Goal: Information Seeking & Learning: Learn about a topic

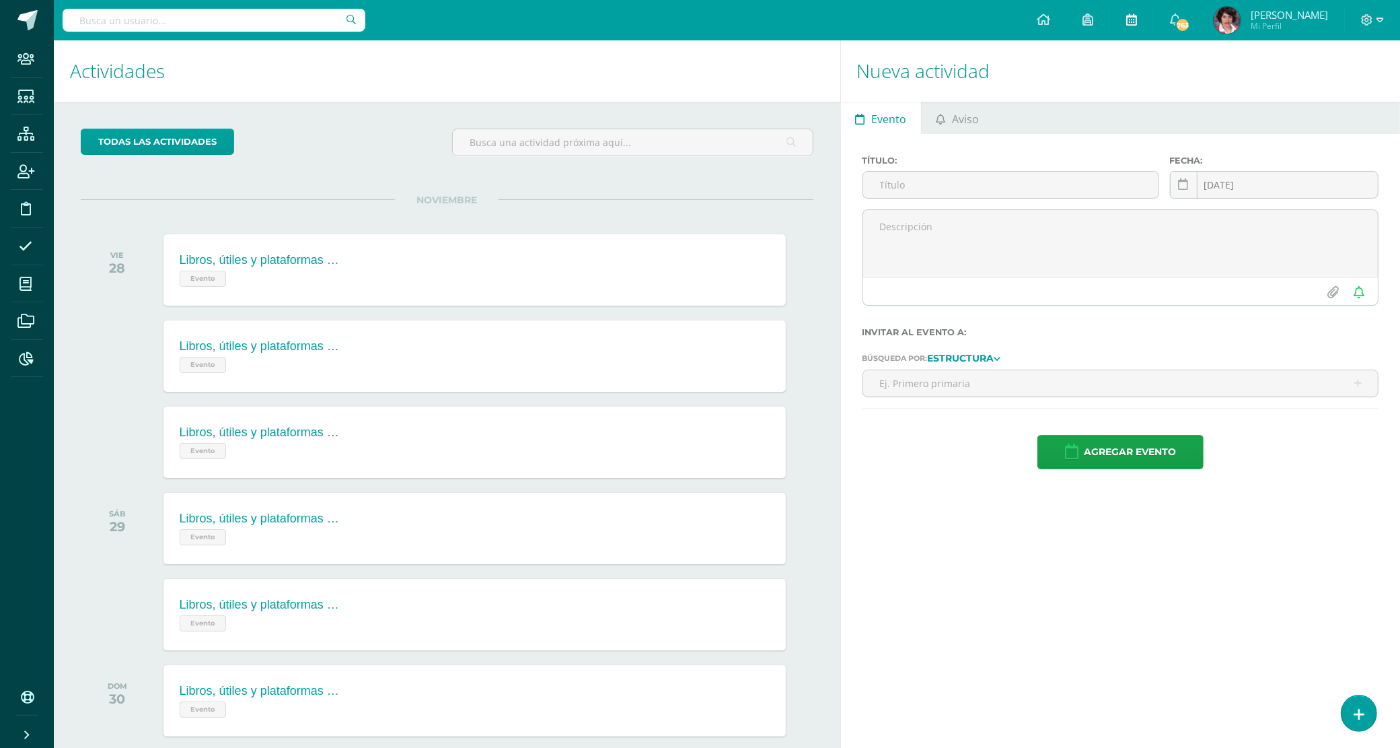
click at [1137, 19] on icon at bounding box center [1131, 19] width 11 height 12
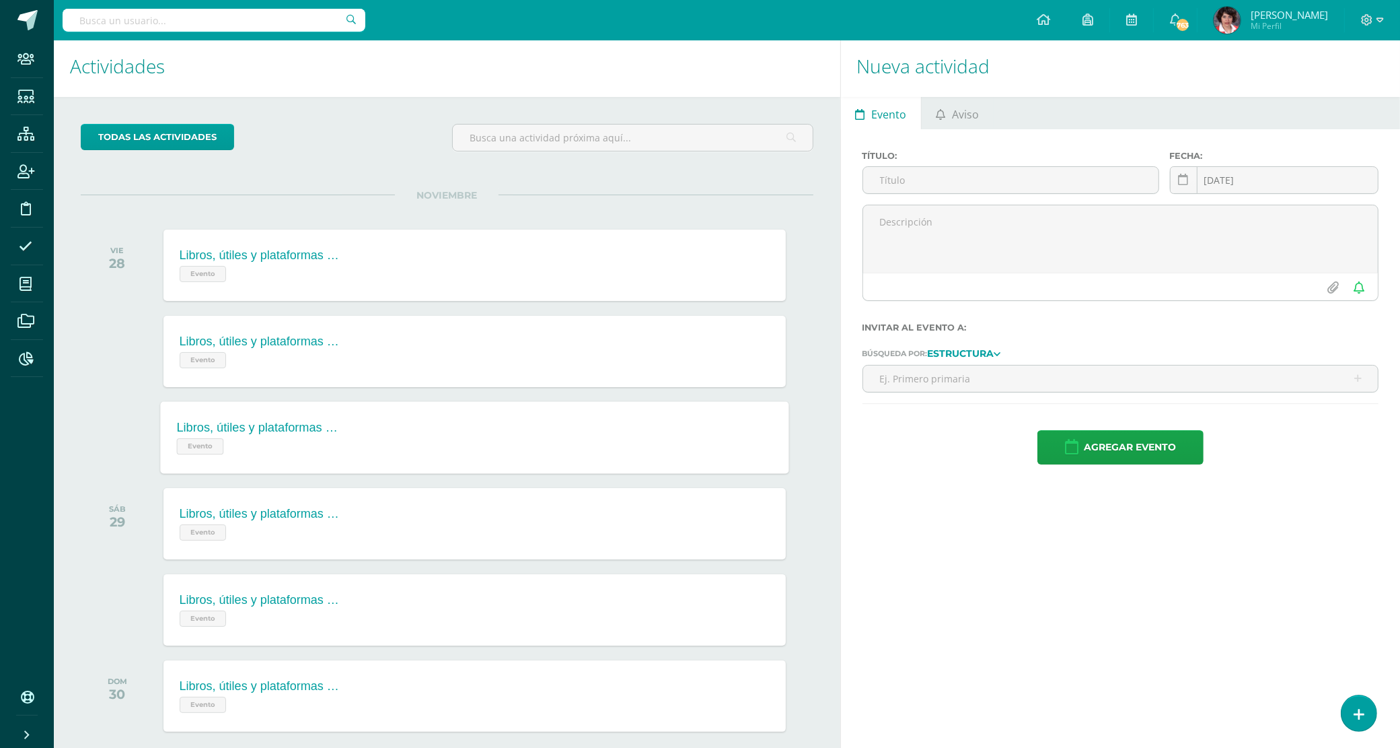
scroll to position [73, 0]
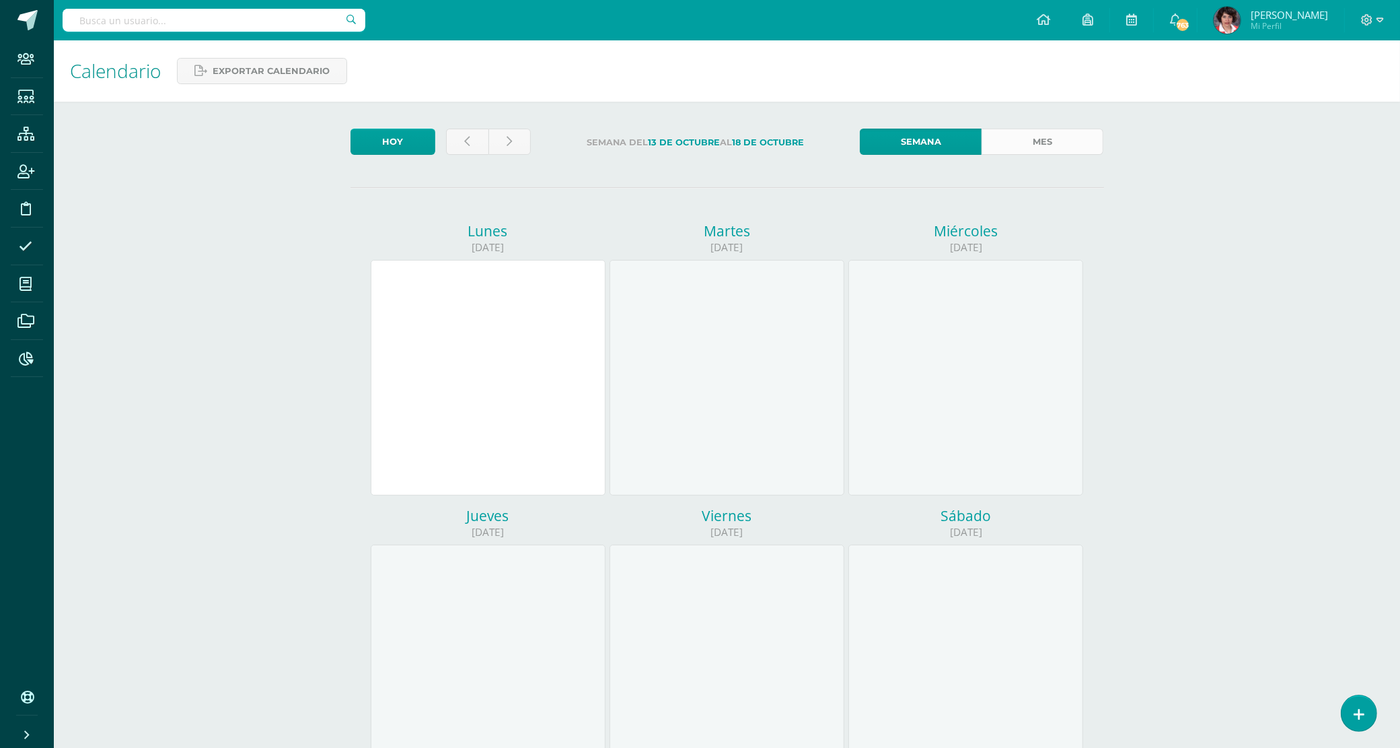
click at [1037, 141] on link "Mes" at bounding box center [1043, 142] width 122 height 26
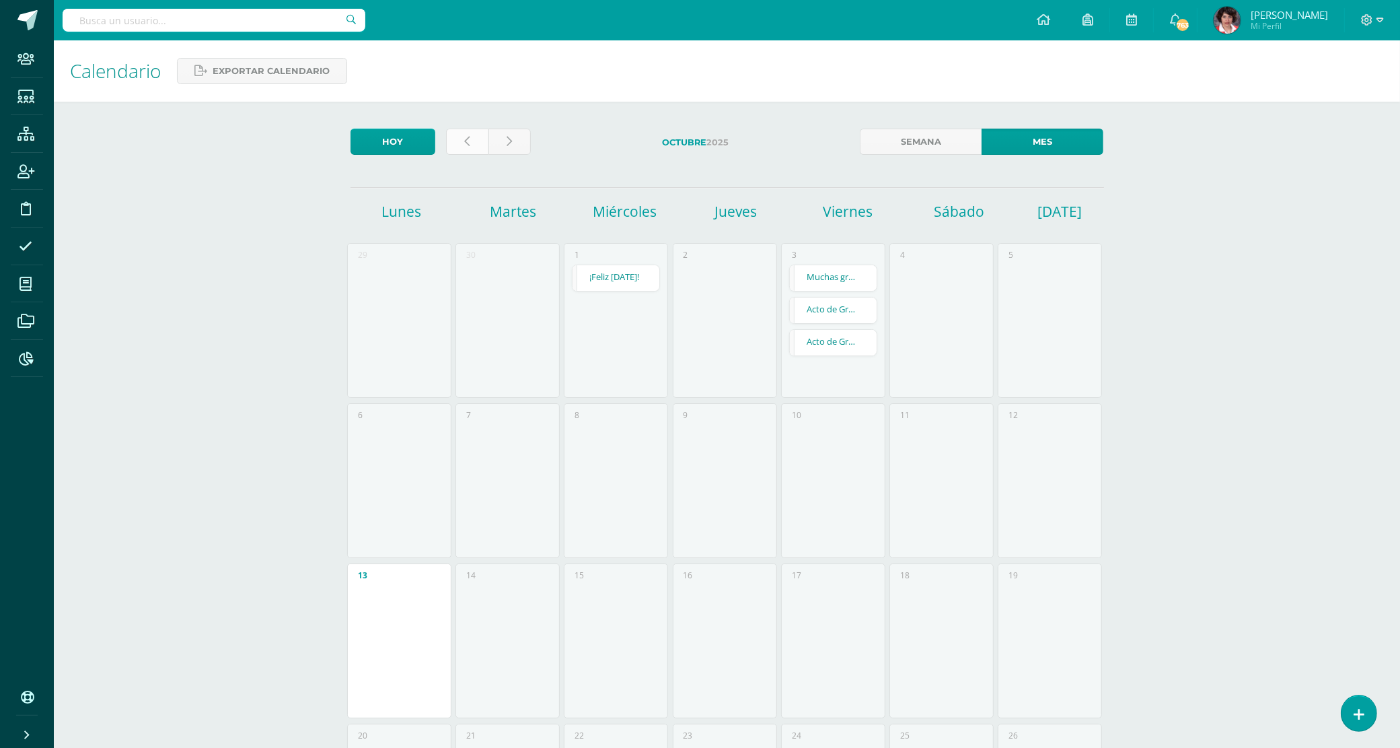
click at [465, 136] on icon at bounding box center [467, 141] width 5 height 11
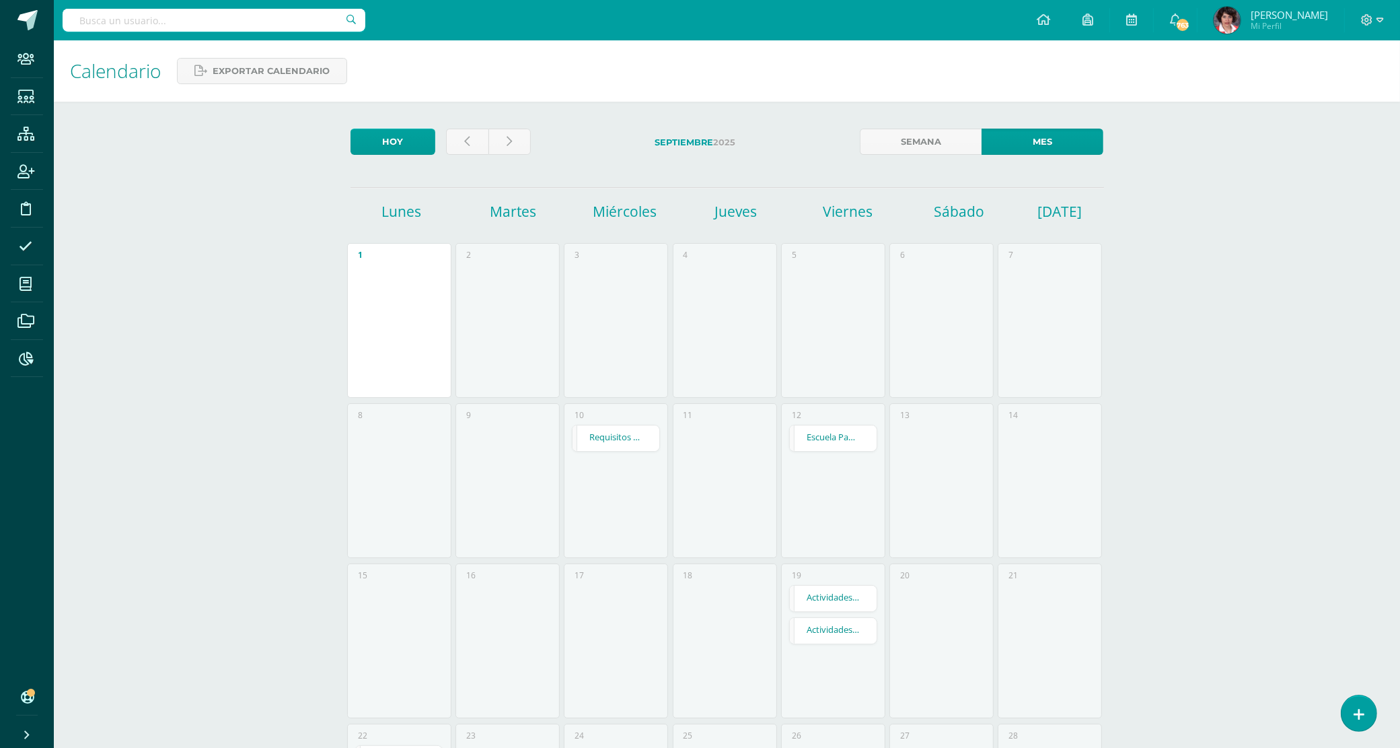
scroll to position [168, 0]
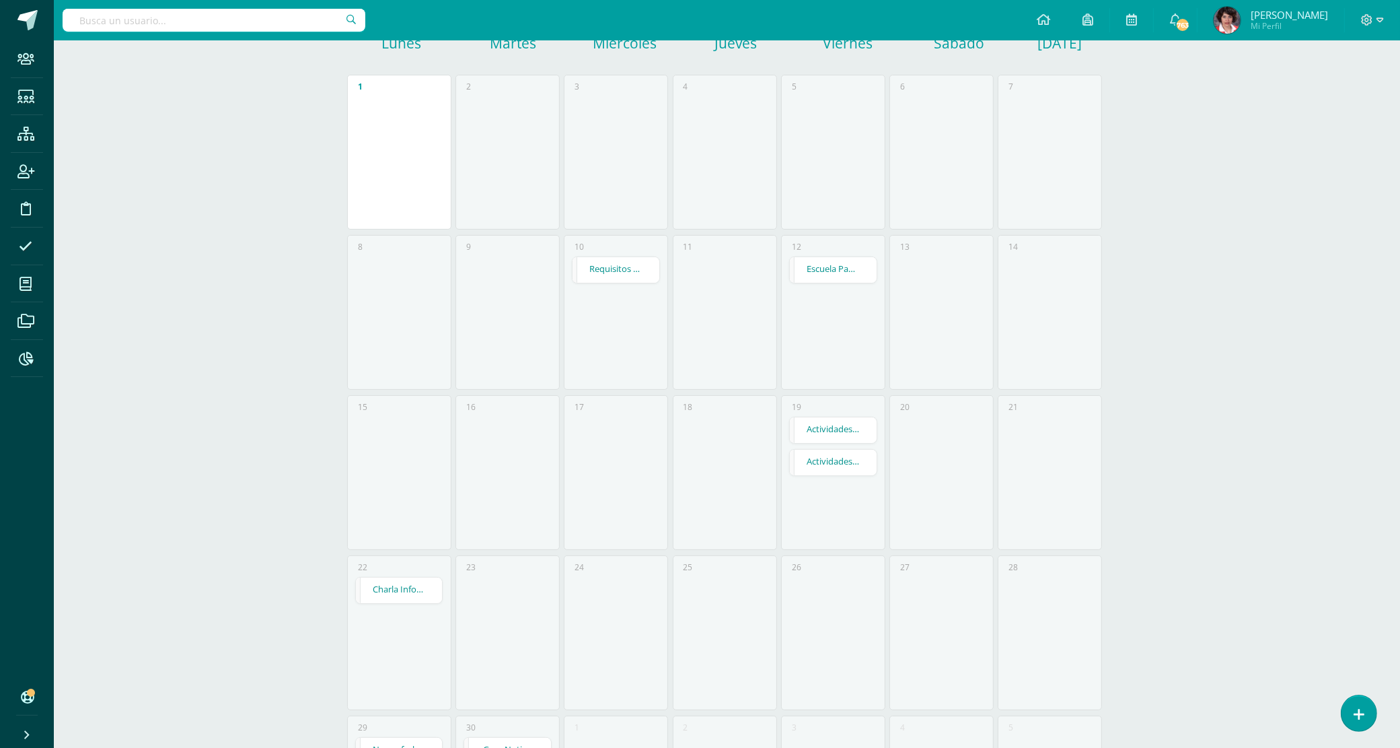
click at [834, 462] on link "Actividades Especiales Sept. Preprimaria 2025" at bounding box center [833, 463] width 87 height 26
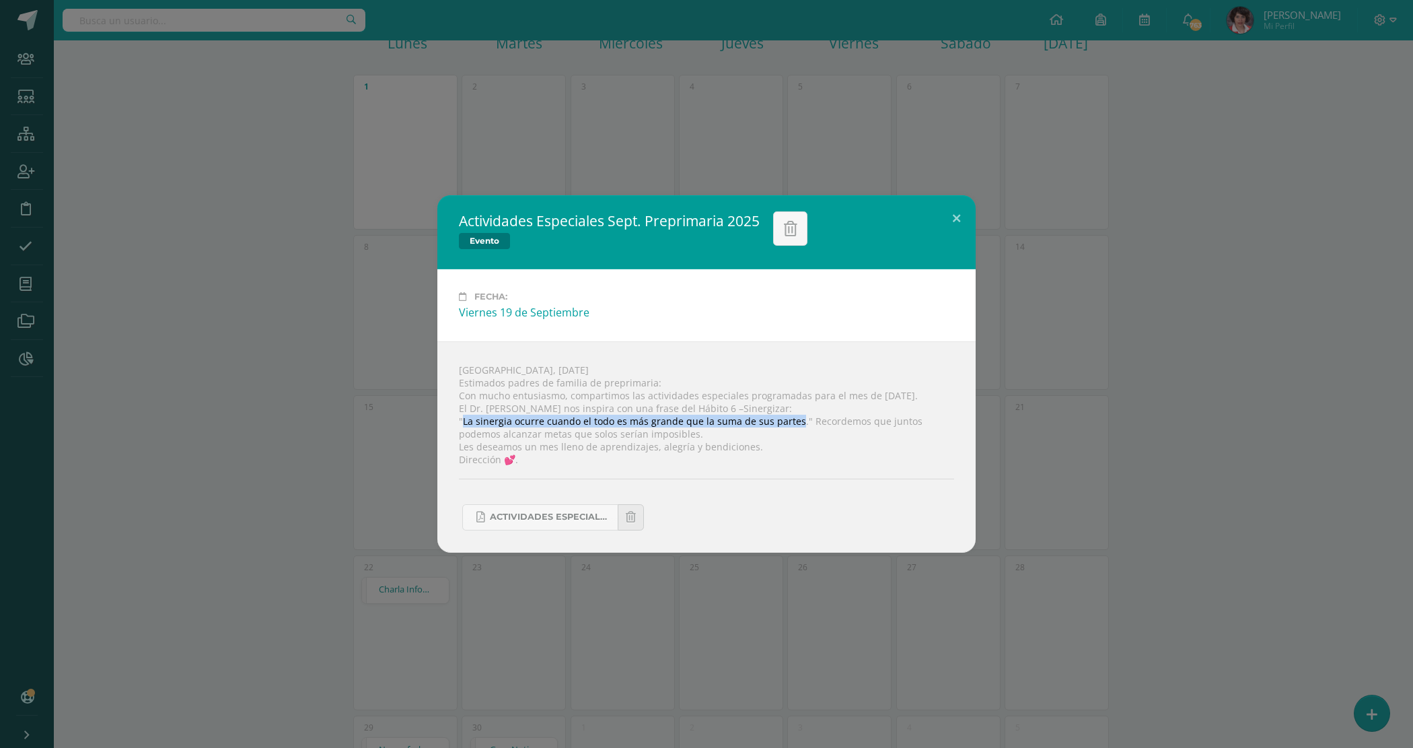
drag, startPoint x: 462, startPoint y: 421, endPoint x: 794, endPoint y: 418, distance: 332.4
click at [794, 418] on div "[GEOGRAPHIC_DATA], [DATE] Estimados padres de familia de preprimaria: Con mucho…" at bounding box center [706, 446] width 538 height 211
copy div "La sinergia ocurre cuando el todo es más grande que la suma de sus partes"
drag, startPoint x: 458, startPoint y: 421, endPoint x: 673, endPoint y: 433, distance: 215.6
click at [673, 433] on div "[GEOGRAPHIC_DATA], [DATE] Estimados padres de familia de preprimaria: Con mucho…" at bounding box center [706, 446] width 538 height 211
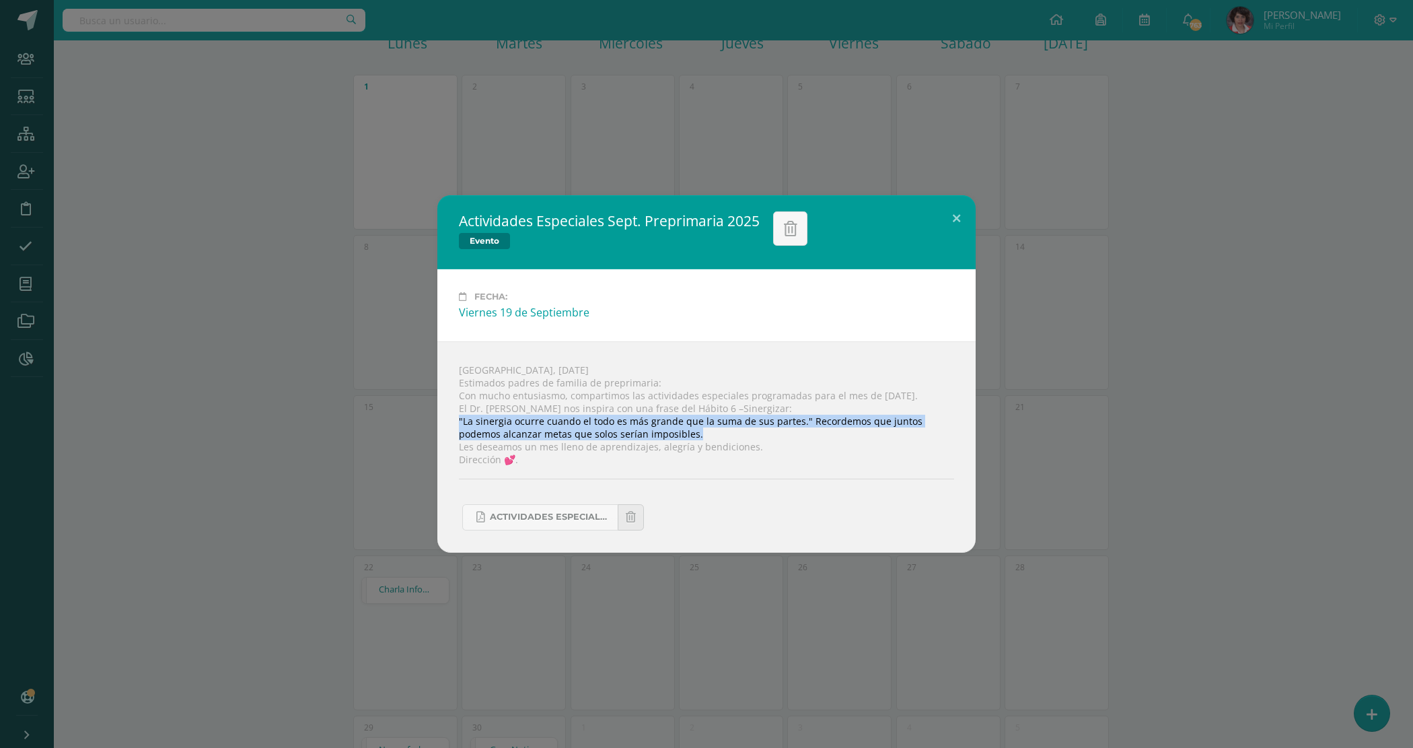
copy div ""La sinergia ocurre cuando el todo es más grande que la suma de sus partes." Re…"
click at [957, 214] on button at bounding box center [956, 218] width 38 height 46
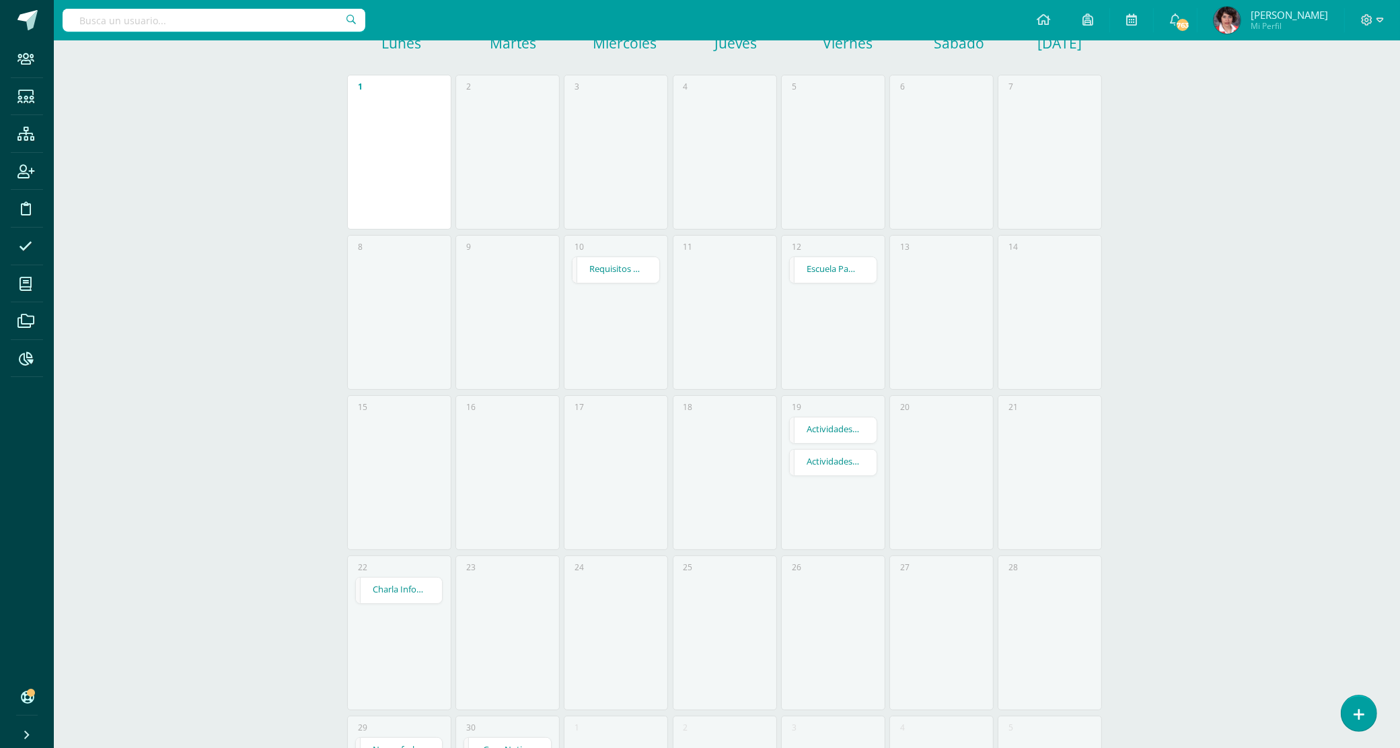
click at [830, 469] on link "Actividades Especiales Sept. Preprimaria 2025" at bounding box center [833, 463] width 87 height 26
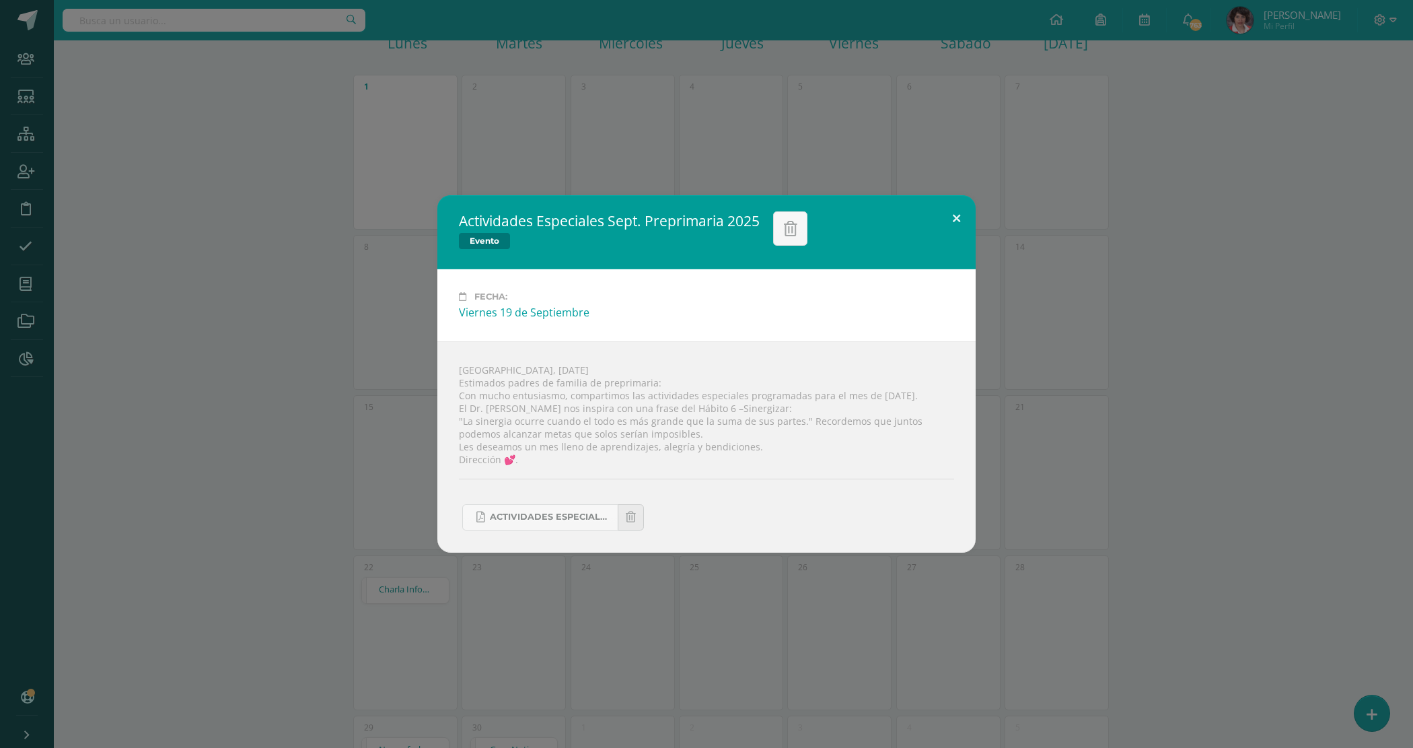
click at [954, 209] on button at bounding box center [956, 218] width 38 height 46
